Goal: Task Accomplishment & Management: Use online tool/utility

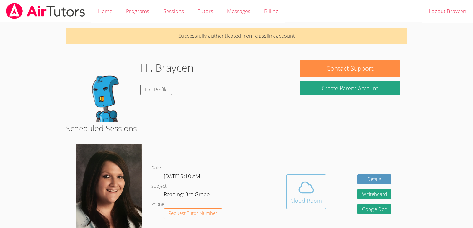
click at [306, 186] on icon at bounding box center [306, 187] width 17 height 17
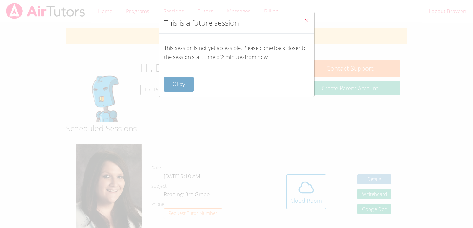
click at [184, 84] on button "Okay" at bounding box center [179, 84] width 30 height 15
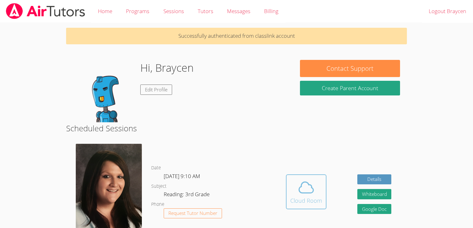
click at [310, 193] on icon at bounding box center [306, 187] width 14 height 11
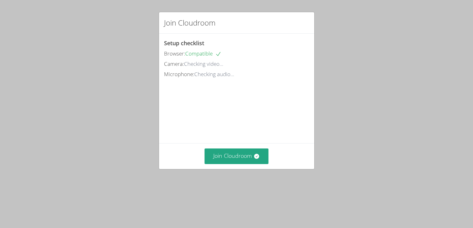
click at [256, 131] on video at bounding box center [211, 107] width 94 height 47
click at [231, 164] on button "Join Cloudroom" at bounding box center [237, 156] width 64 height 15
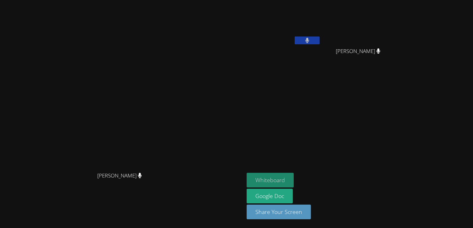
click at [294, 175] on button "Whiteboard" at bounding box center [270, 180] width 47 height 15
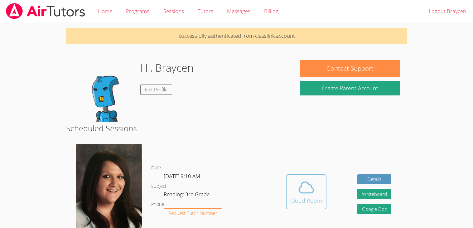
click at [322, 189] on button "Cloud Room" at bounding box center [306, 191] width 41 height 35
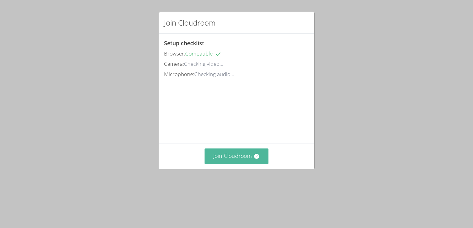
click at [243, 164] on button "Join Cloudroom" at bounding box center [237, 156] width 64 height 15
click at [217, 164] on button "Join Cloudroom" at bounding box center [237, 156] width 64 height 15
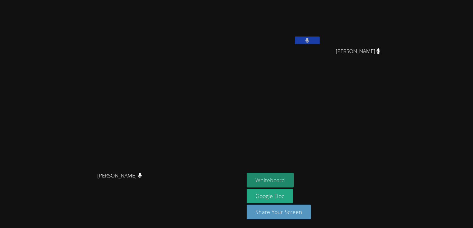
click at [294, 175] on button "Whiteboard" at bounding box center [270, 180] width 47 height 15
